Goal: Navigation & Orientation: Find specific page/section

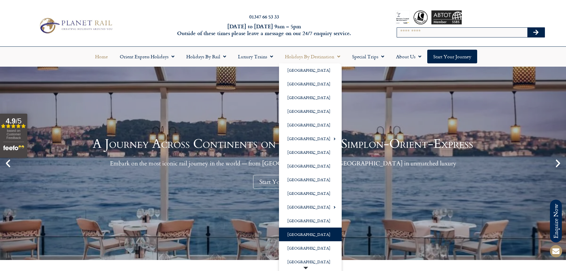
click at [307, 232] on link "[GEOGRAPHIC_DATA]" at bounding box center [310, 234] width 63 height 14
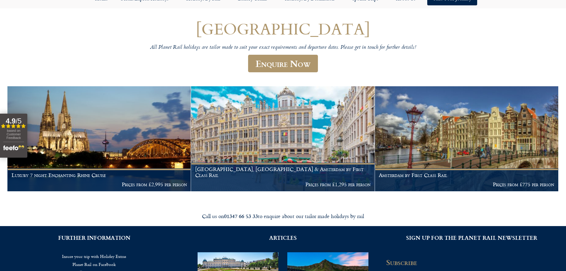
scroll to position [59, 0]
